Goal: Task Accomplishment & Management: Manage account settings

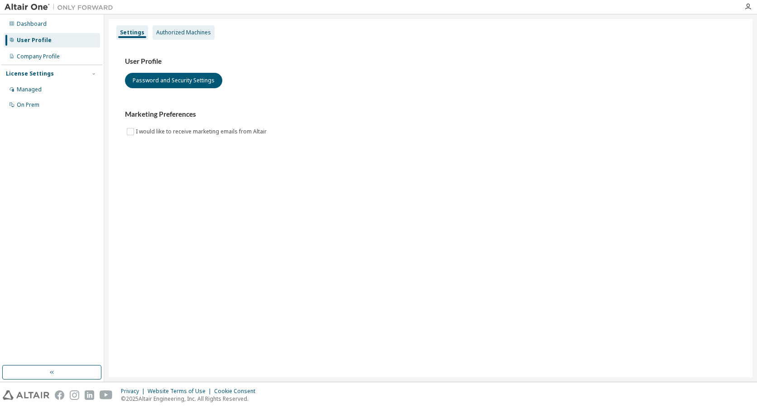
click at [168, 34] on div "Authorized Machines" at bounding box center [183, 32] width 55 height 7
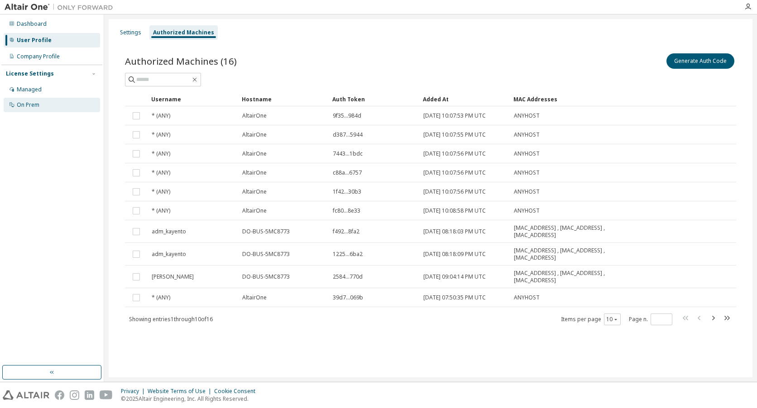
click at [35, 107] on div "On Prem" at bounding box center [28, 104] width 23 height 7
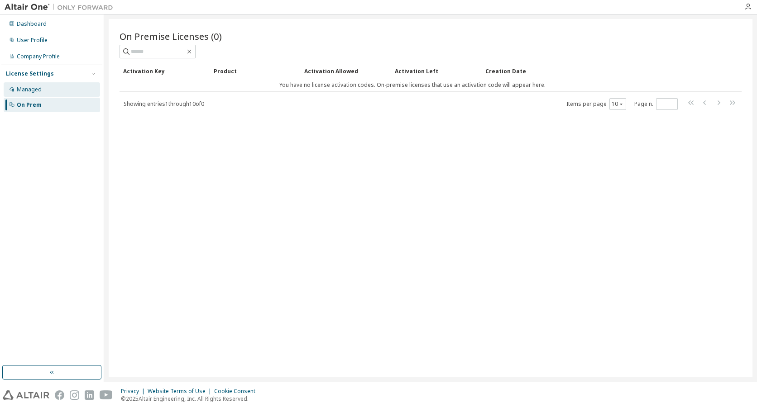
click at [51, 89] on div "Managed" at bounding box center [52, 89] width 96 height 14
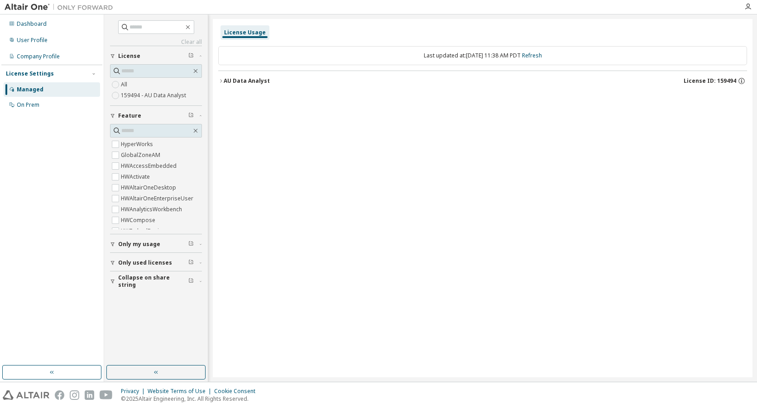
click at [51, 89] on div "Managed" at bounding box center [52, 89] width 96 height 14
click at [72, 46] on div "User Profile" at bounding box center [52, 40] width 96 height 14
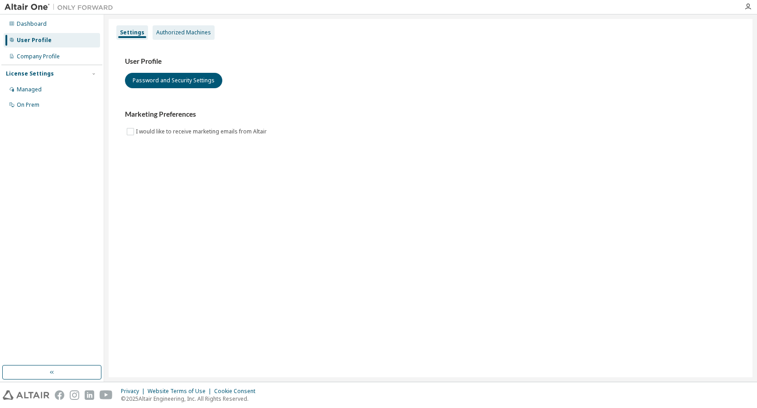
click at [200, 36] on div "Authorized Machines" at bounding box center [183, 32] width 55 height 7
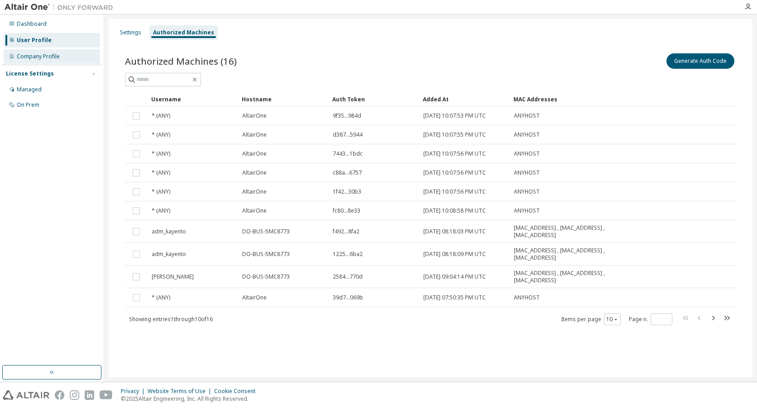
click at [41, 58] on div "Company Profile" at bounding box center [38, 56] width 43 height 7
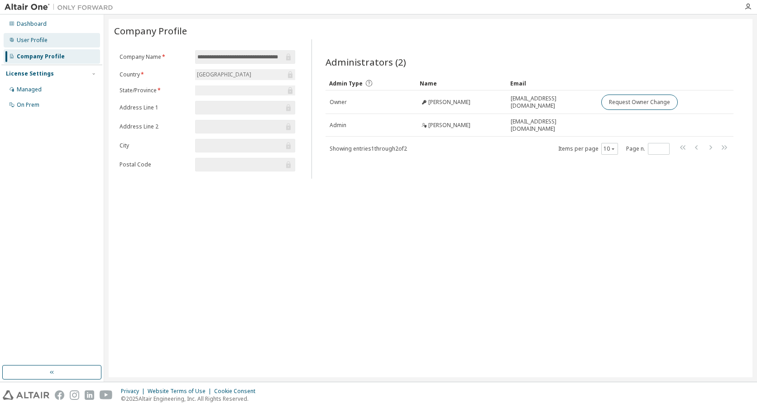
click at [50, 36] on div "User Profile" at bounding box center [52, 40] width 96 height 14
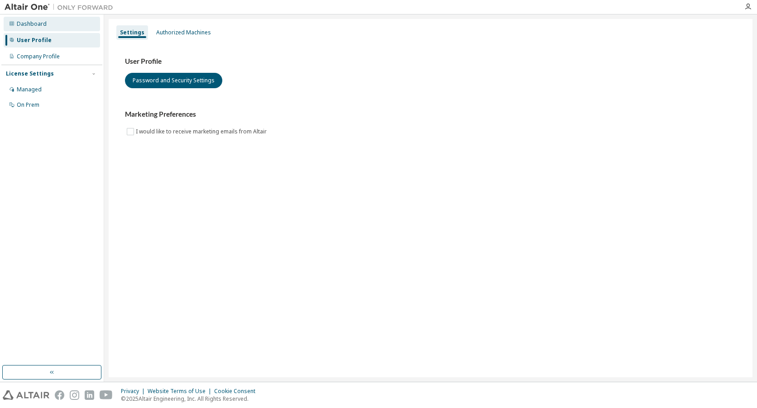
click at [49, 31] on div "Dashboard" at bounding box center [52, 24] width 96 height 14
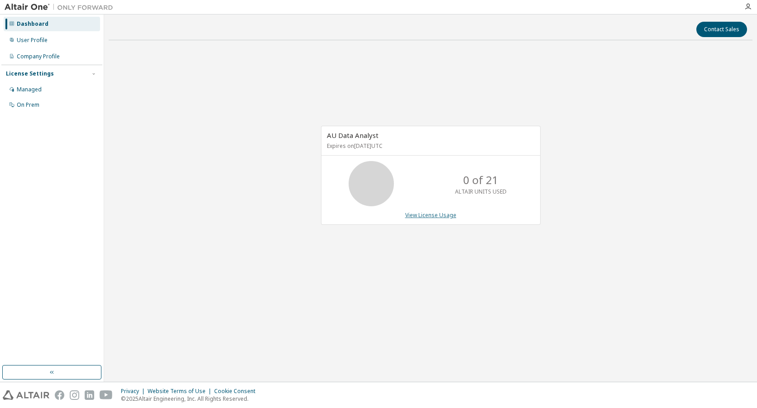
click at [443, 211] on link "View License Usage" at bounding box center [430, 215] width 51 height 8
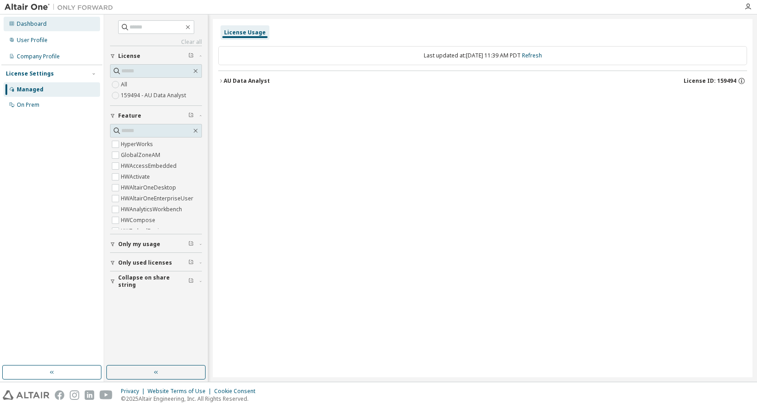
click at [55, 27] on div "Dashboard" at bounding box center [52, 24] width 96 height 14
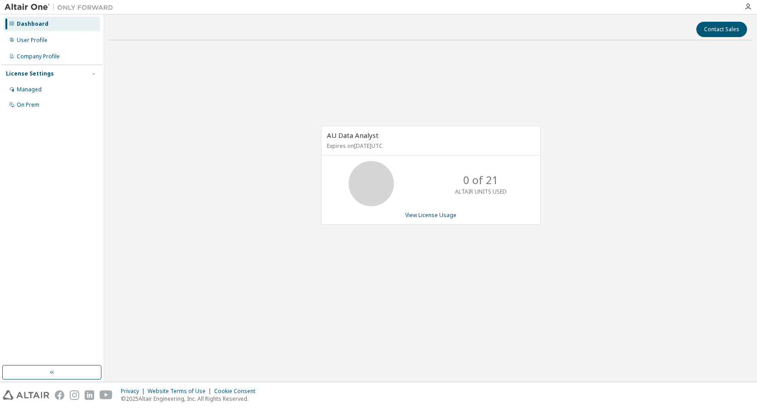
click at [480, 186] on p "0 of 21" at bounding box center [480, 180] width 35 height 15
click at [437, 219] on link "View License Usage" at bounding box center [430, 215] width 51 height 8
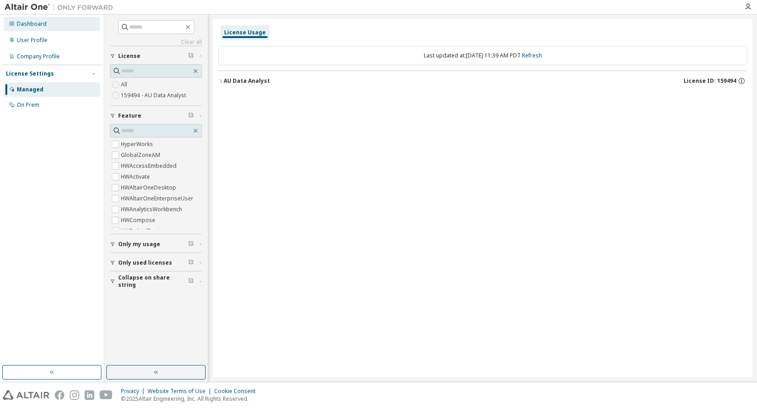
click at [64, 30] on div "Dashboard" at bounding box center [52, 24] width 96 height 14
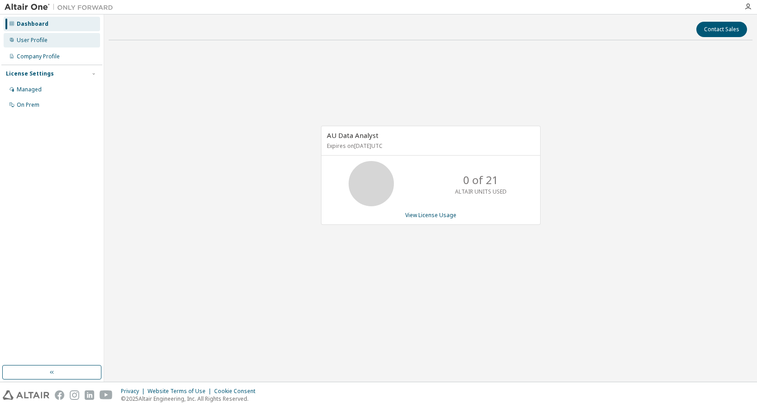
click at [62, 38] on div "User Profile" at bounding box center [52, 40] width 96 height 14
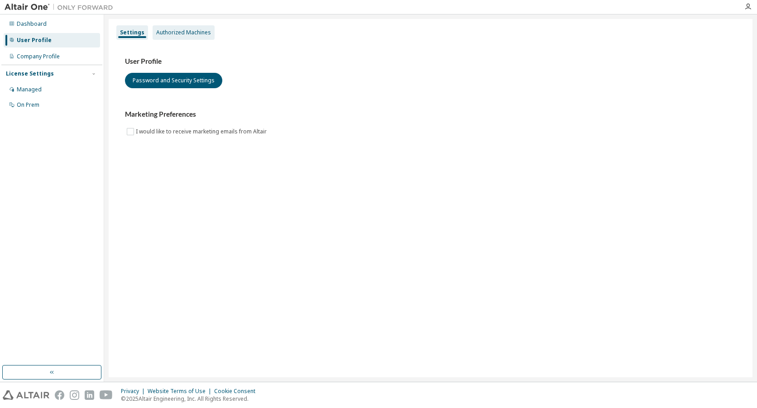
click at [200, 34] on div "Authorized Machines" at bounding box center [183, 32] width 55 height 7
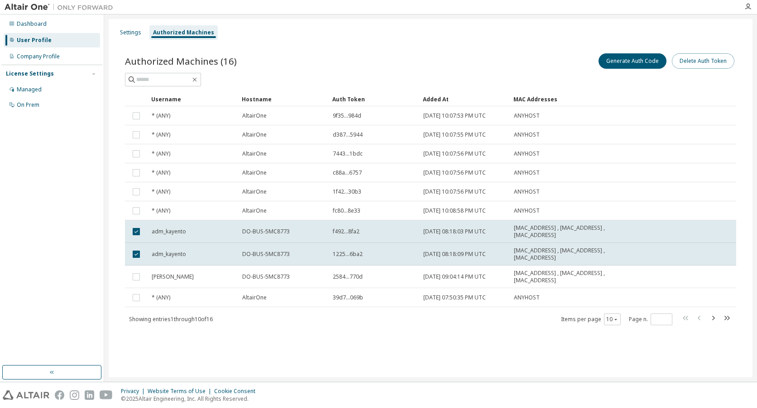
click at [725, 63] on button "Delete Auth Token" at bounding box center [703, 60] width 62 height 15
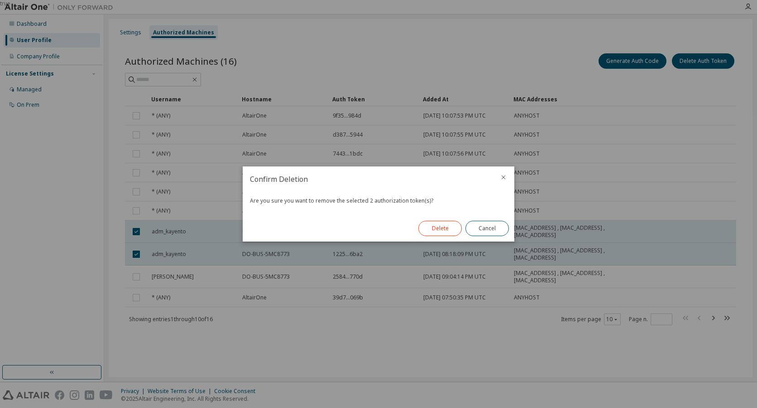
click at [437, 230] on button "Delete" at bounding box center [439, 228] width 43 height 15
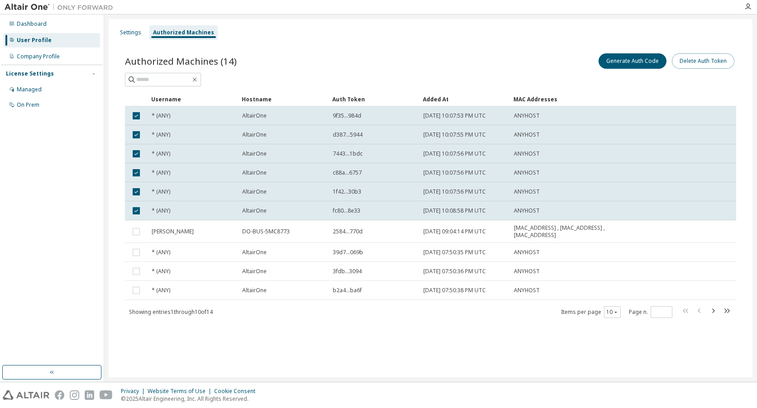
click at [713, 64] on button "Delete Auth Token" at bounding box center [703, 60] width 62 height 15
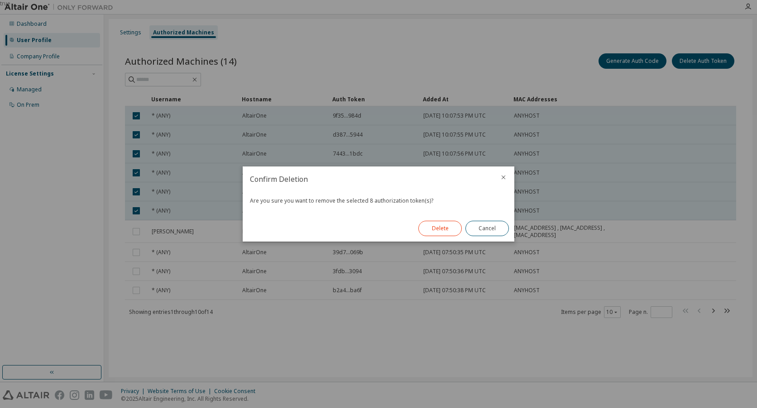
click at [447, 222] on button "Delete" at bounding box center [439, 228] width 43 height 15
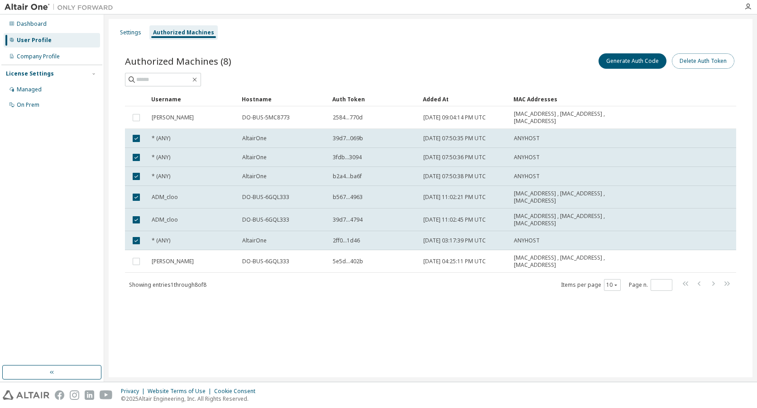
click at [705, 62] on button "Delete Auth Token" at bounding box center [703, 60] width 62 height 15
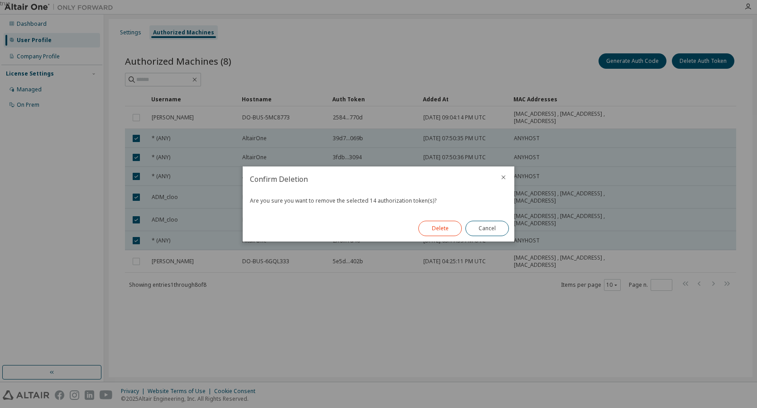
click at [448, 229] on button "Delete" at bounding box center [439, 228] width 43 height 15
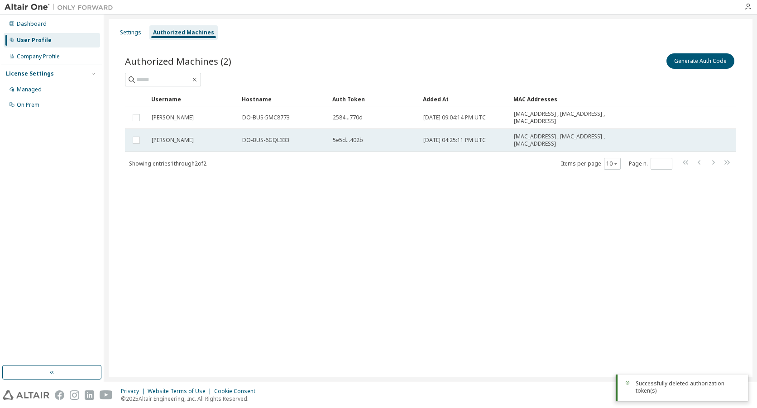
click at [328, 144] on td "DO-BUS-6GQL333" at bounding box center [283, 140] width 91 height 23
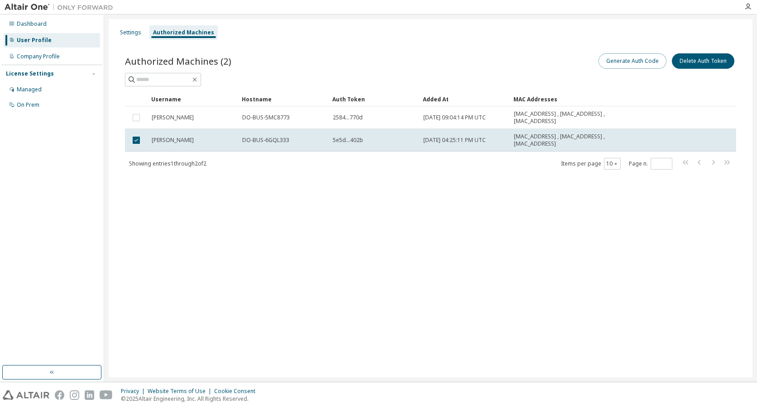
click at [629, 63] on button "Generate Auth Code" at bounding box center [633, 60] width 68 height 15
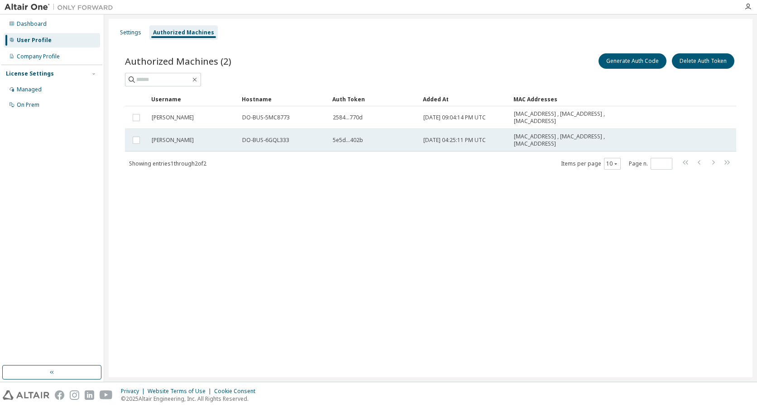
click at [278, 140] on span "DO-BUS-6GQL333" at bounding box center [265, 140] width 47 height 7
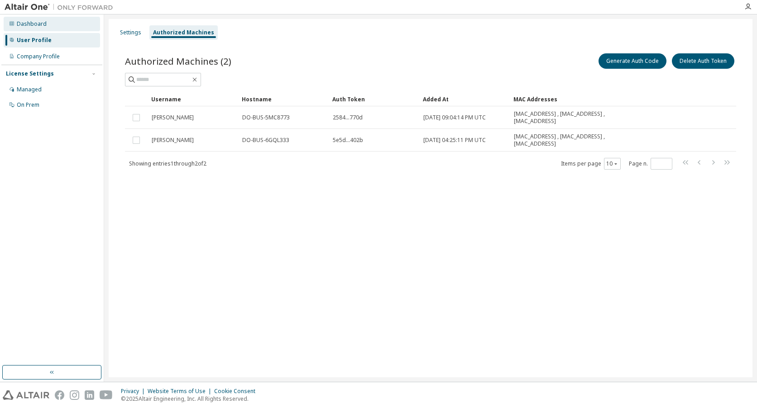
click at [71, 30] on div "Dashboard" at bounding box center [52, 24] width 96 height 14
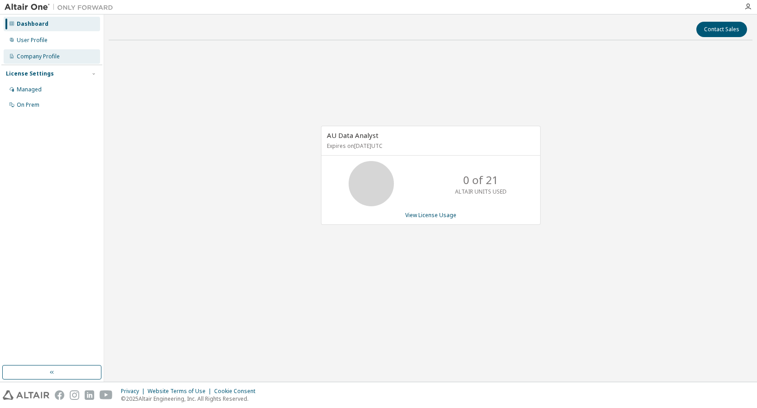
click at [81, 53] on div "Company Profile" at bounding box center [52, 56] width 96 height 14
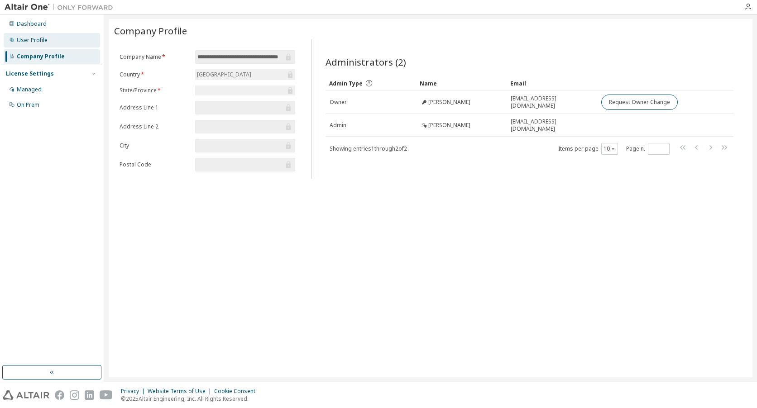
click at [78, 46] on div "User Profile" at bounding box center [52, 40] width 96 height 14
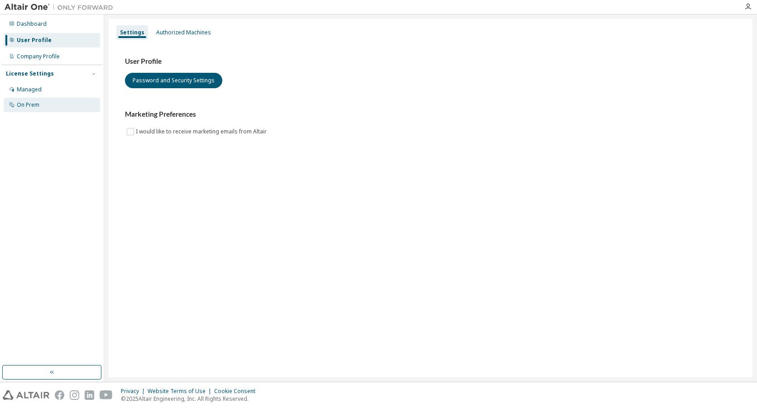
click at [58, 98] on div "On Prem" at bounding box center [52, 105] width 96 height 14
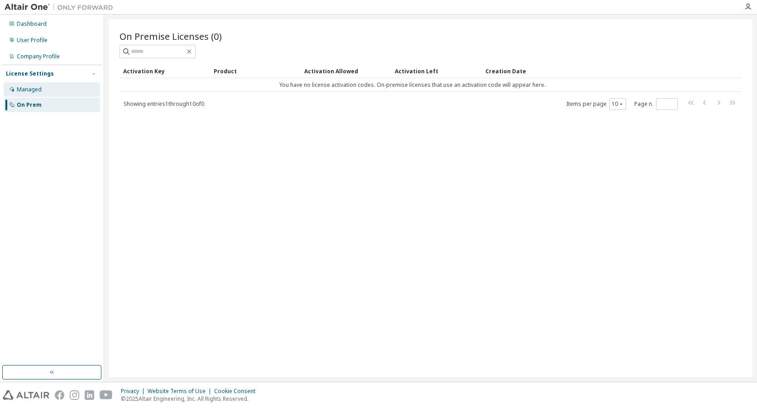
click at [57, 89] on div "Managed" at bounding box center [52, 89] width 96 height 14
